Goal: Use online tool/utility: Use online tool/utility

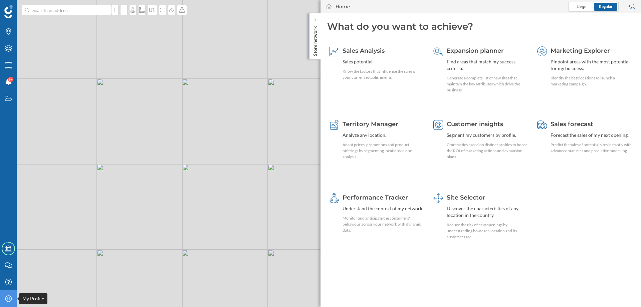
click at [7, 302] on div "My Profile" at bounding box center [8, 298] width 17 height 17
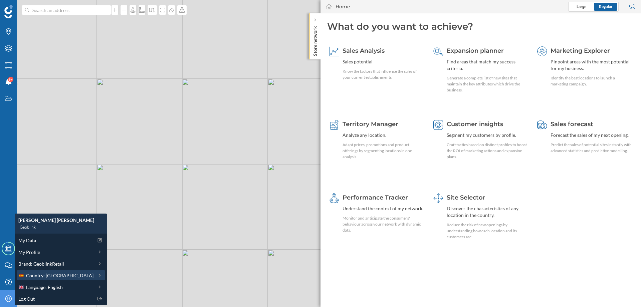
click at [42, 277] on span "Country: [GEOGRAPHIC_DATA]" at bounding box center [59, 275] width 67 height 7
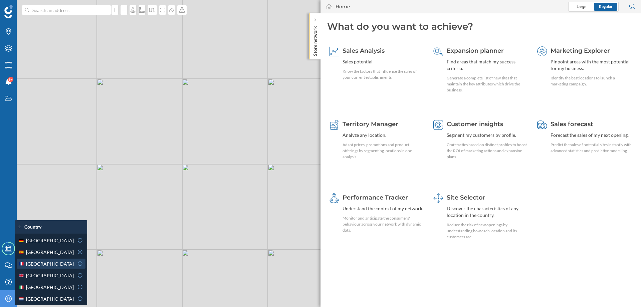
click at [40, 267] on span "[GEOGRAPHIC_DATA]" at bounding box center [50, 263] width 48 height 7
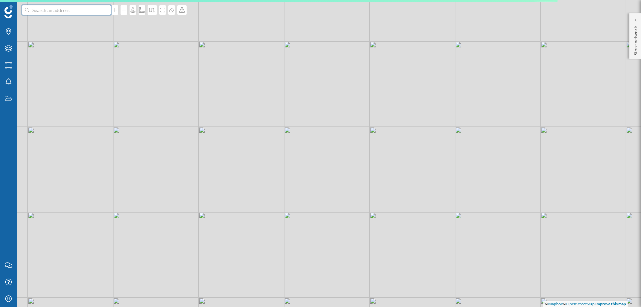
click at [63, 11] on input at bounding box center [66, 10] width 75 height 10
paste input "[STREET_ADDRESS]"
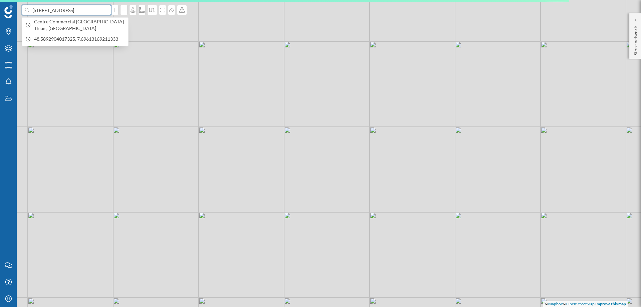
scroll to position [0, 17]
type input "[STREET_ADDRESS]"
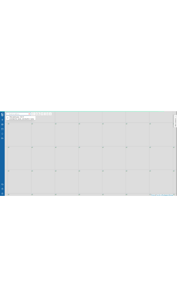
scroll to position [0, 0]
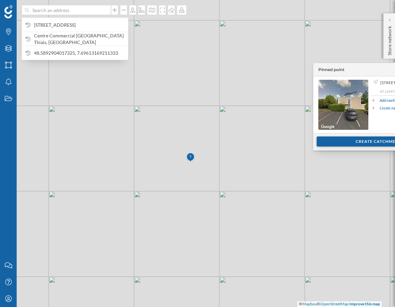
click at [360, 142] on div "Create catchment area" at bounding box center [385, 141] width 137 height 10
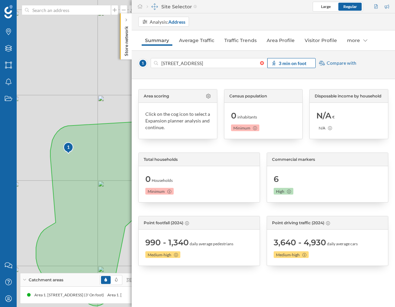
click at [288, 63] on strong "3 min on foot" at bounding box center [293, 63] width 28 height 6
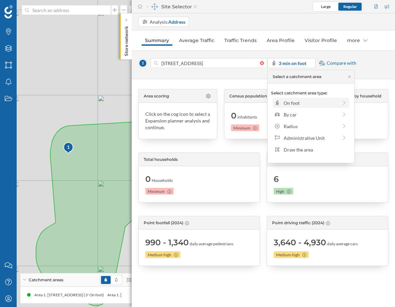
click at [294, 105] on div "On foot" at bounding box center [311, 102] width 54 height 7
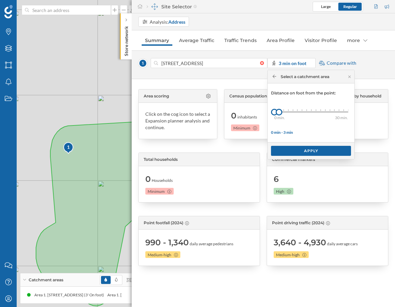
click at [297, 112] on div "0 min. 3 min. 4 min. 5 min. 6 min. 7 min. 8 min. 9 min. 10 min. 11 min. 12 min.…" at bounding box center [312, 112] width 74 height 2
click at [307, 112] on div "0 min. 3 min. 4 min. 5 min. 6 min. 7 min. 8 min. 9 min. 10 min. 11 min. 12 min.…" at bounding box center [312, 112] width 74 height 2
click at [311, 112] on div "0 min. 3 min. 4 min. 5 min. 6 min. 7 min. 8 min. 9 min. 10 min. 11 min. 12 min.…" at bounding box center [312, 112] width 74 height 2
click at [317, 151] on div "Apply" at bounding box center [311, 150] width 80 height 10
